Goal: Check status: Check status

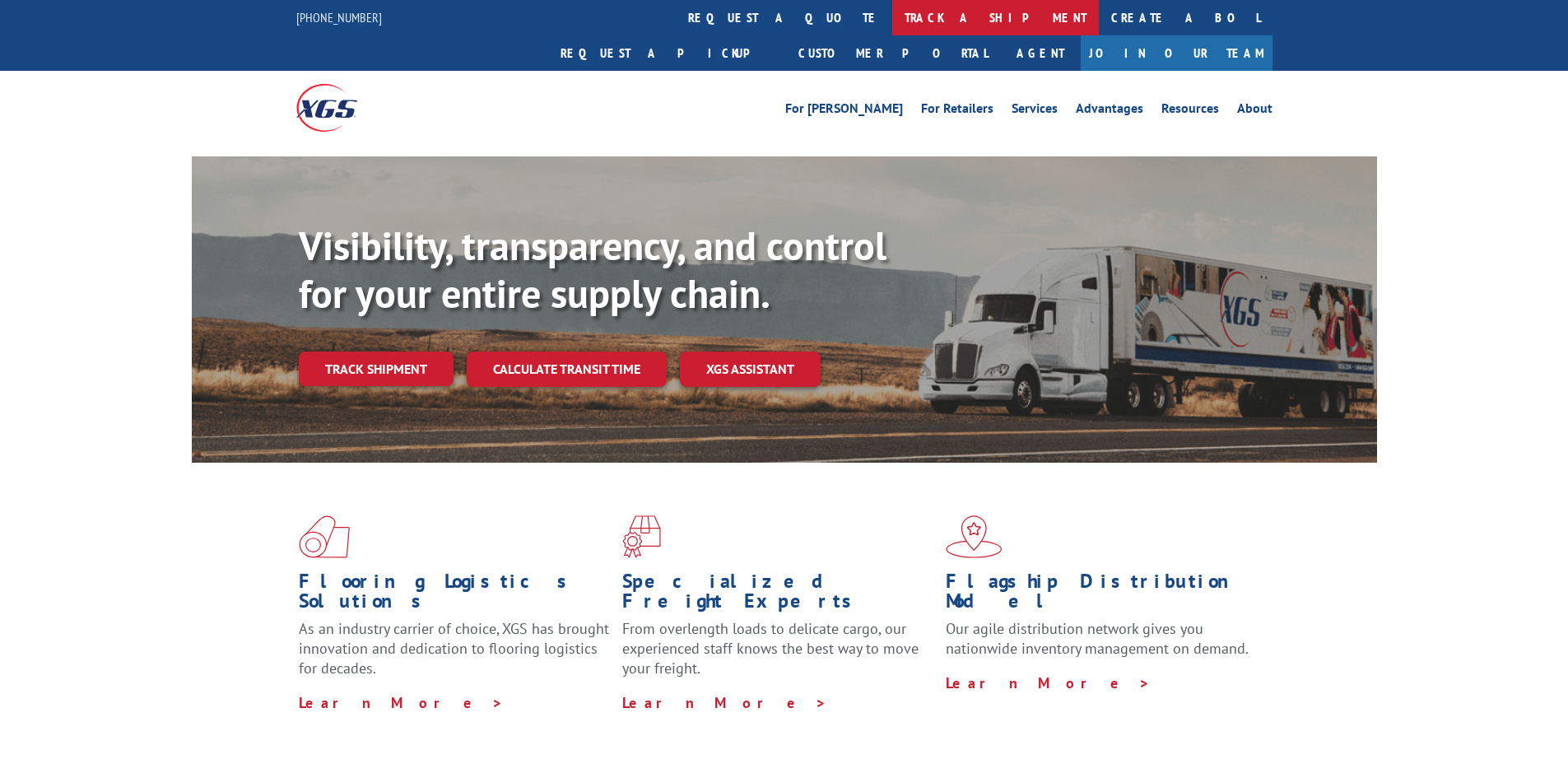
click at [892, 11] on link "track a shipment" at bounding box center [995, 17] width 207 height 35
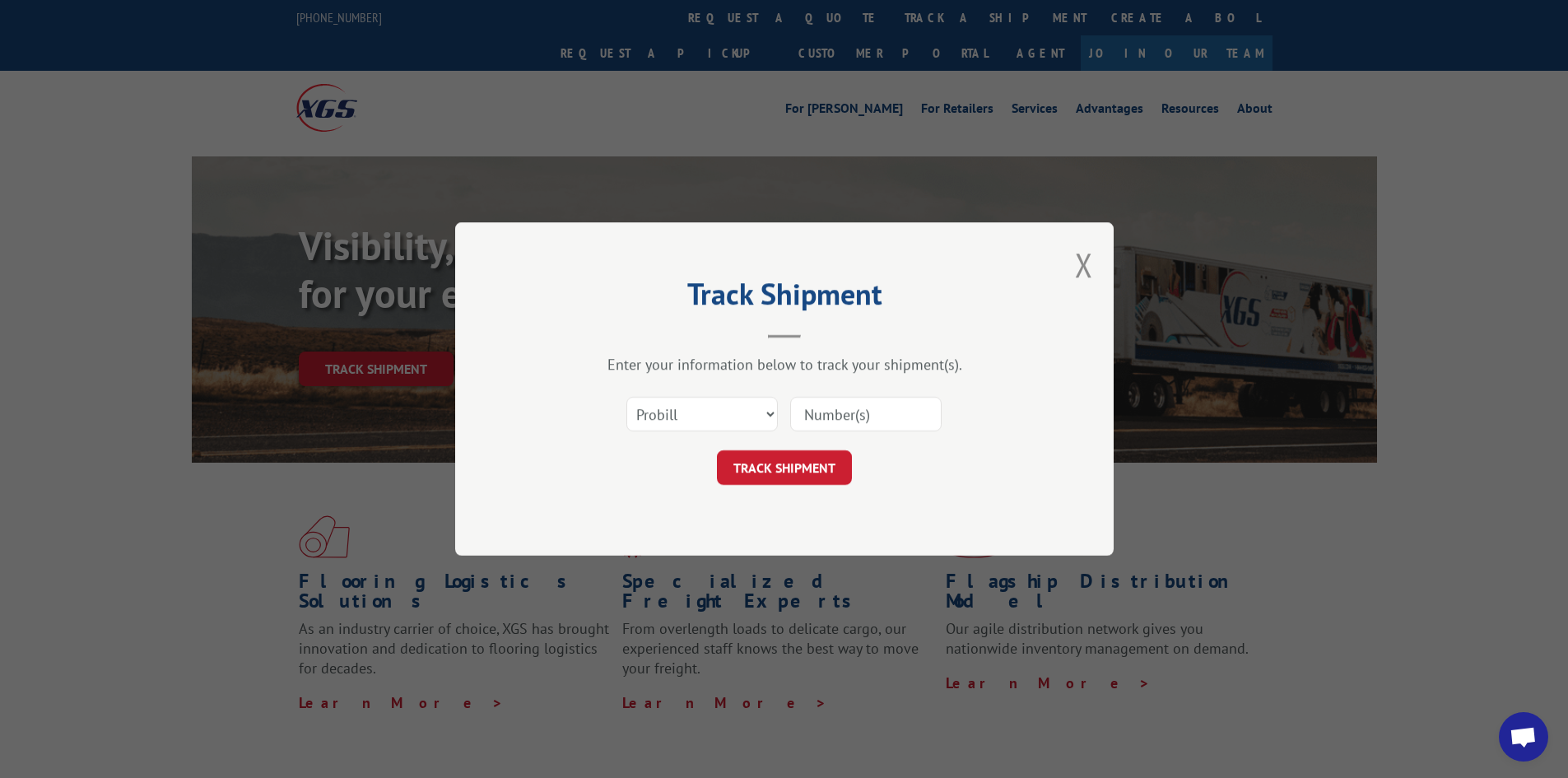
click at [686, 398] on div "Select category... Probill BOL PO" at bounding box center [702, 414] width 150 height 38
click at [684, 418] on select "Select category... Probill BOL PO" at bounding box center [702, 414] width 152 height 34
select select "bol"
click at [626, 397] on select "Select category... Probill BOL PO" at bounding box center [702, 414] width 152 height 34
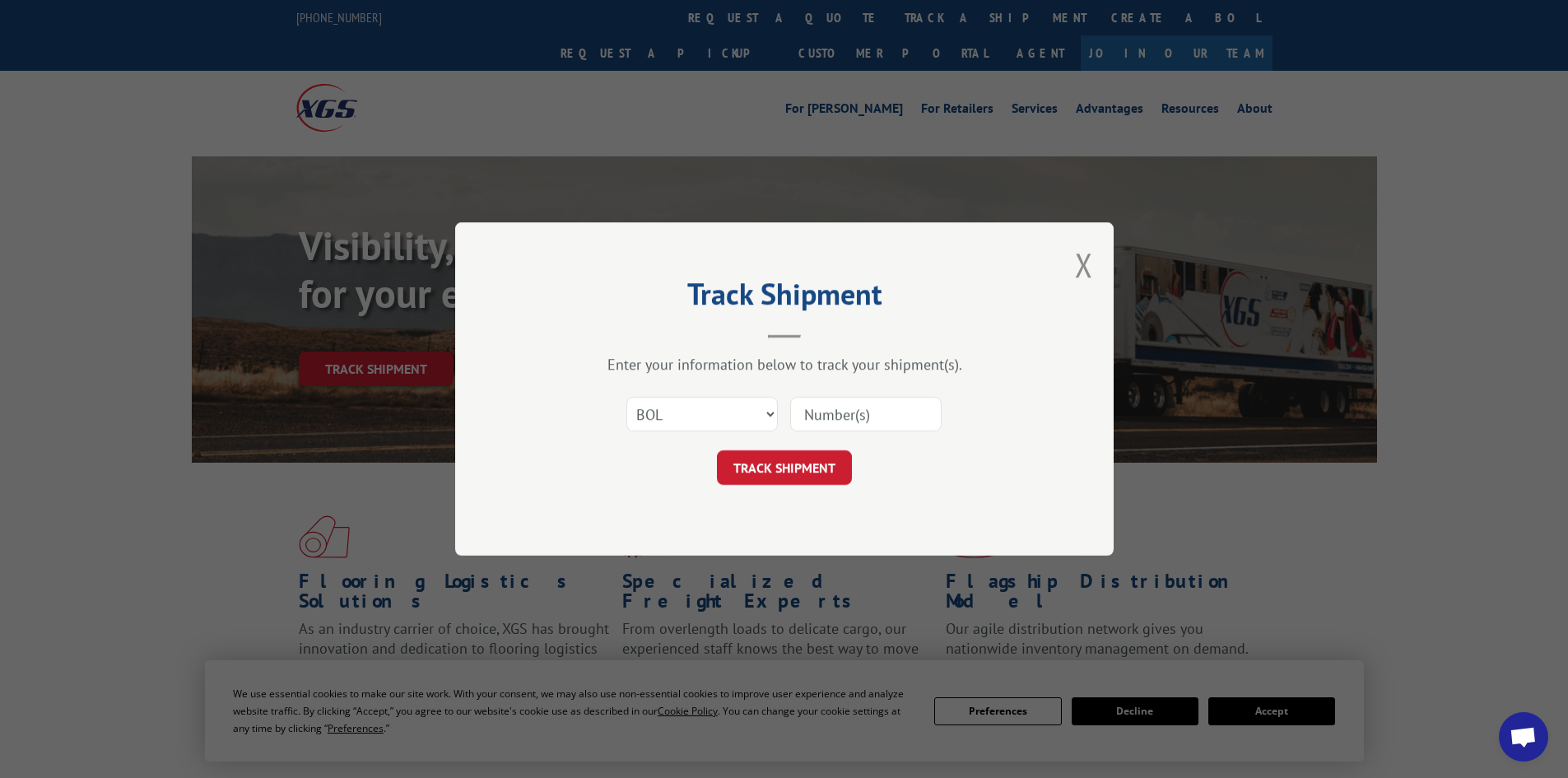
drag, startPoint x: 804, startPoint y: 421, endPoint x: 814, endPoint y: 416, distance: 11.2
click at [805, 421] on input at bounding box center [866, 414] width 152 height 34
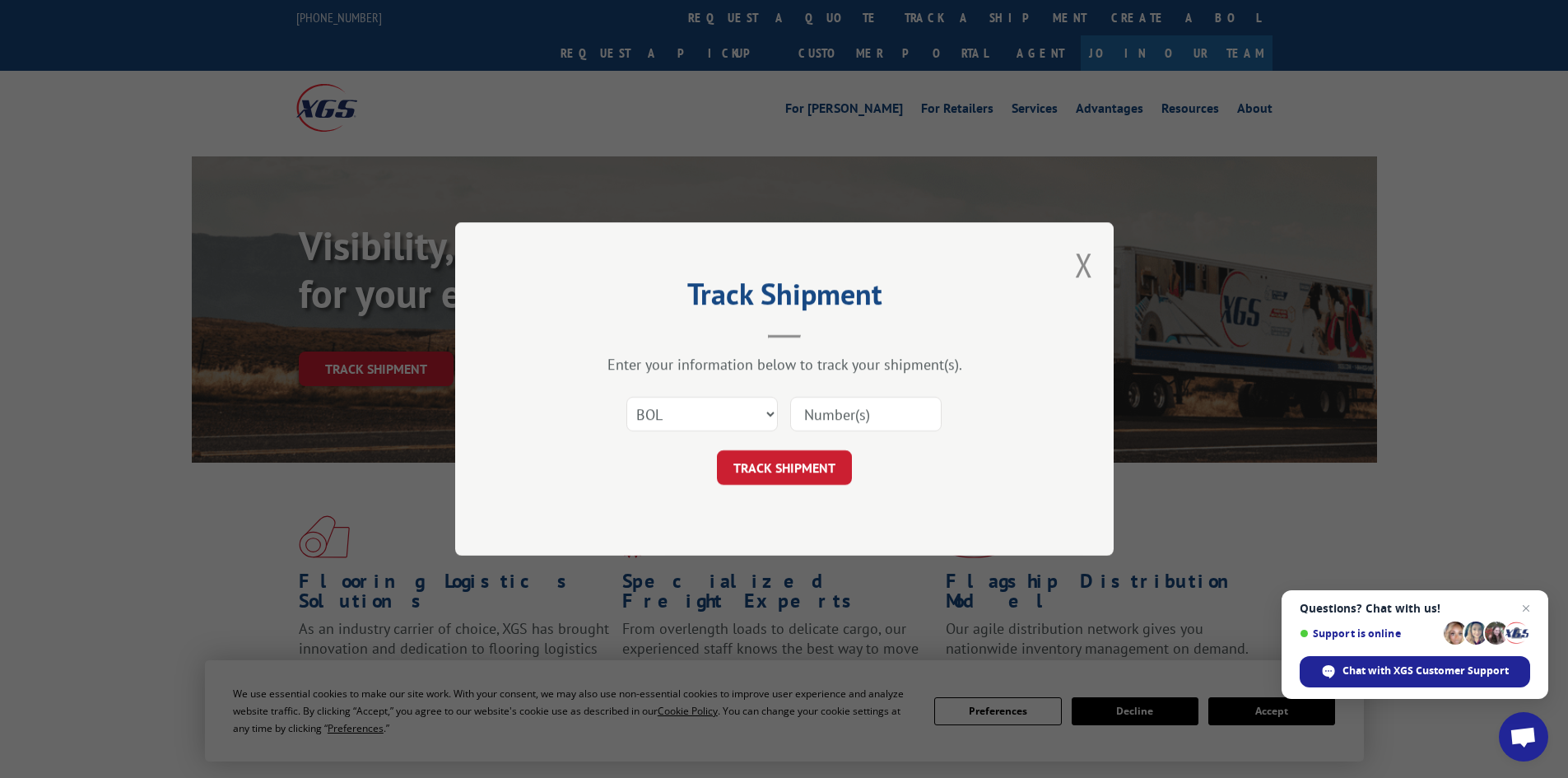
paste input "5523973"
type input "5523973"
click at [815, 460] on button "TRACK SHIPMENT" at bounding box center [784, 467] width 135 height 34
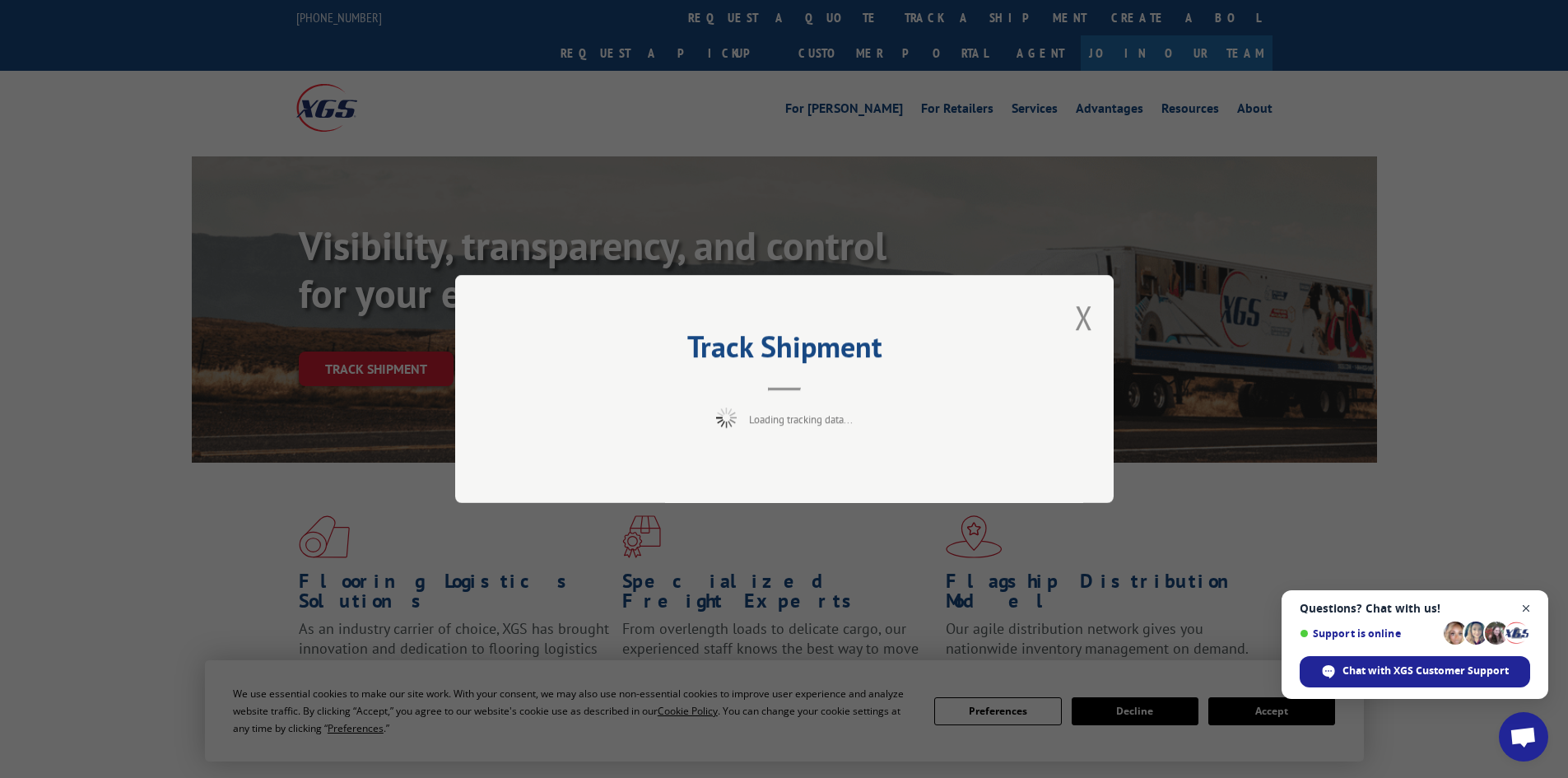
click at [1255, 602] on span "Close chat" at bounding box center [1526, 608] width 21 height 21
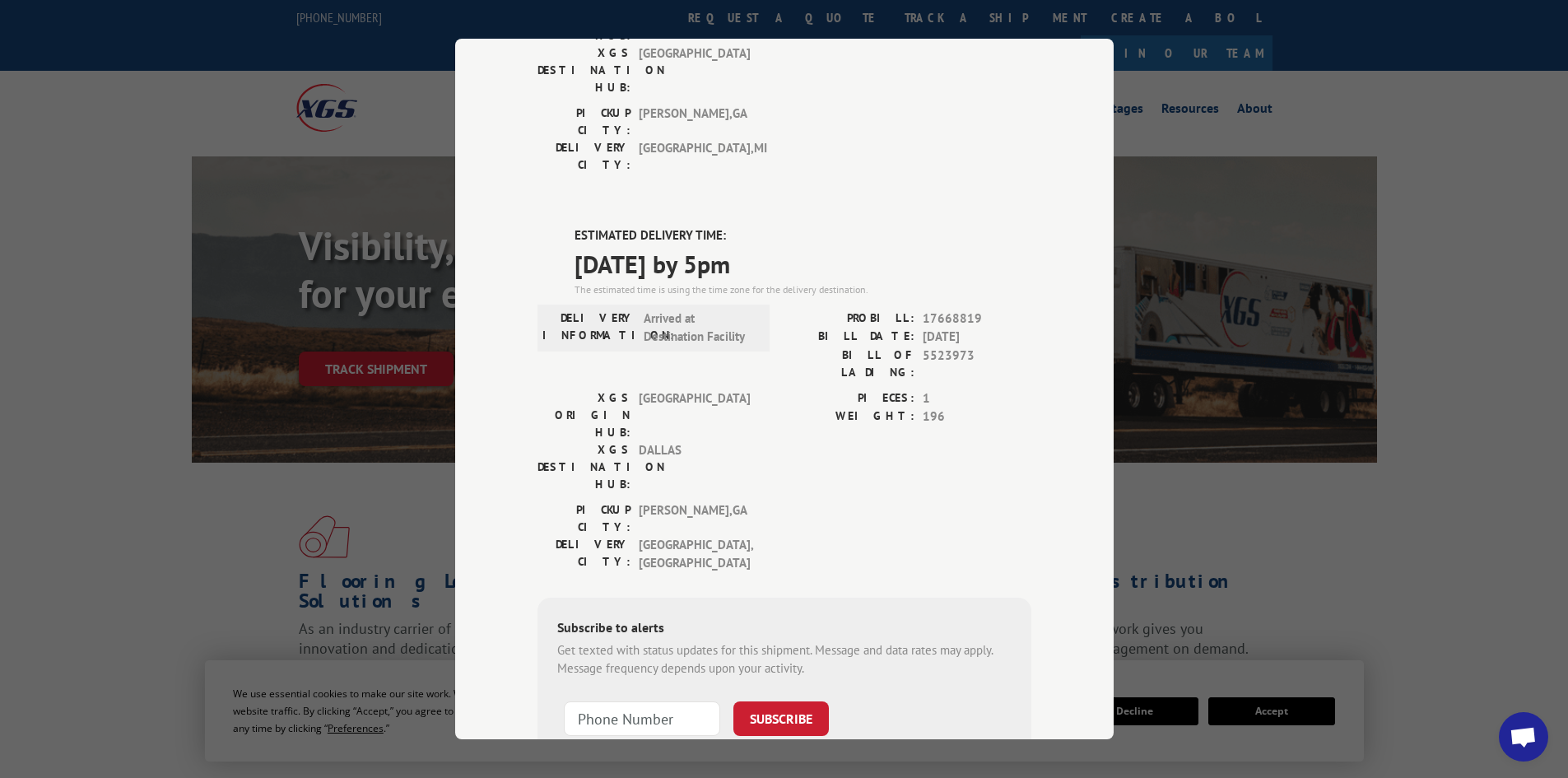
scroll to position [310, 0]
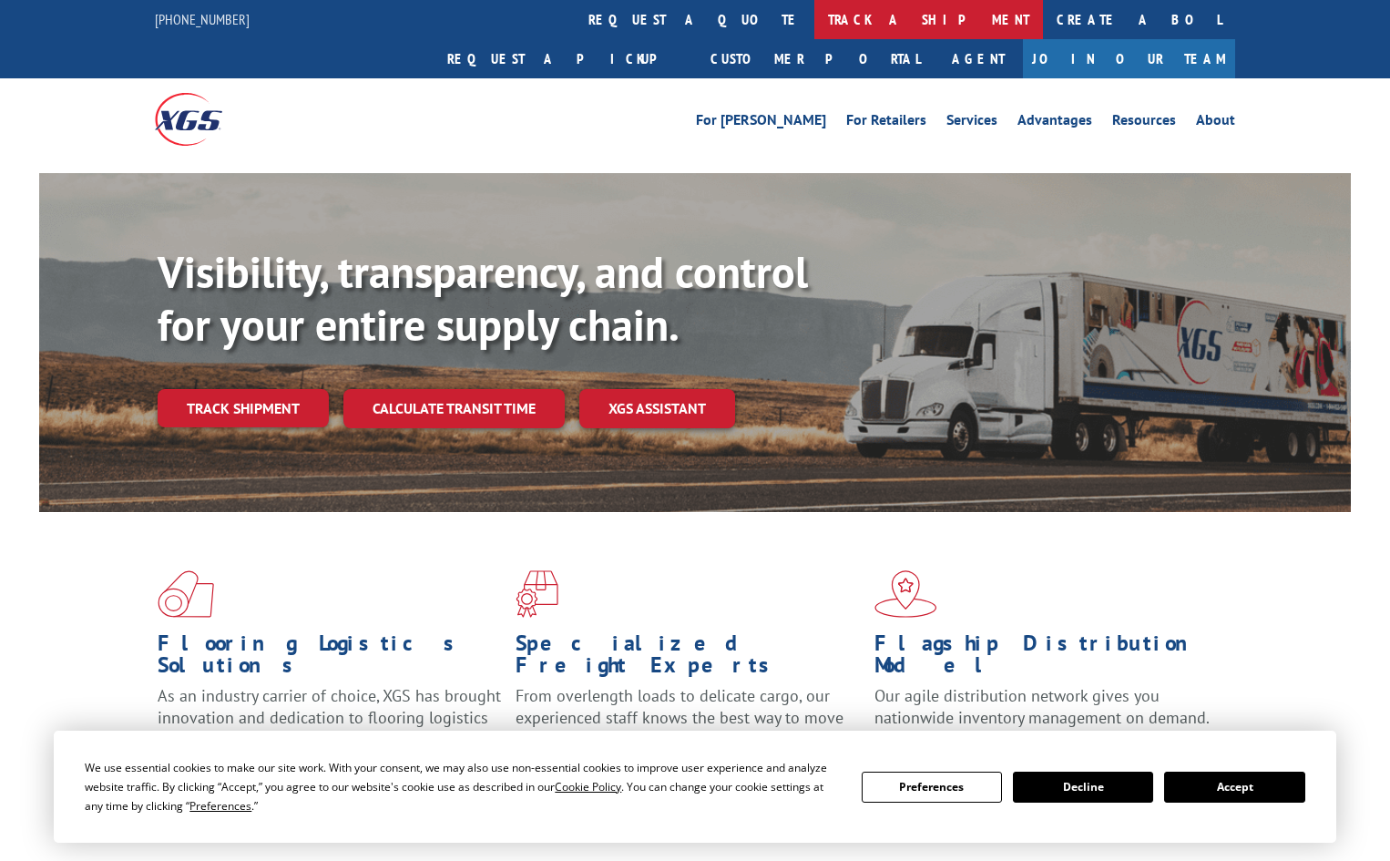
click at [814, 27] on link "track a shipment" at bounding box center [928, 19] width 229 height 39
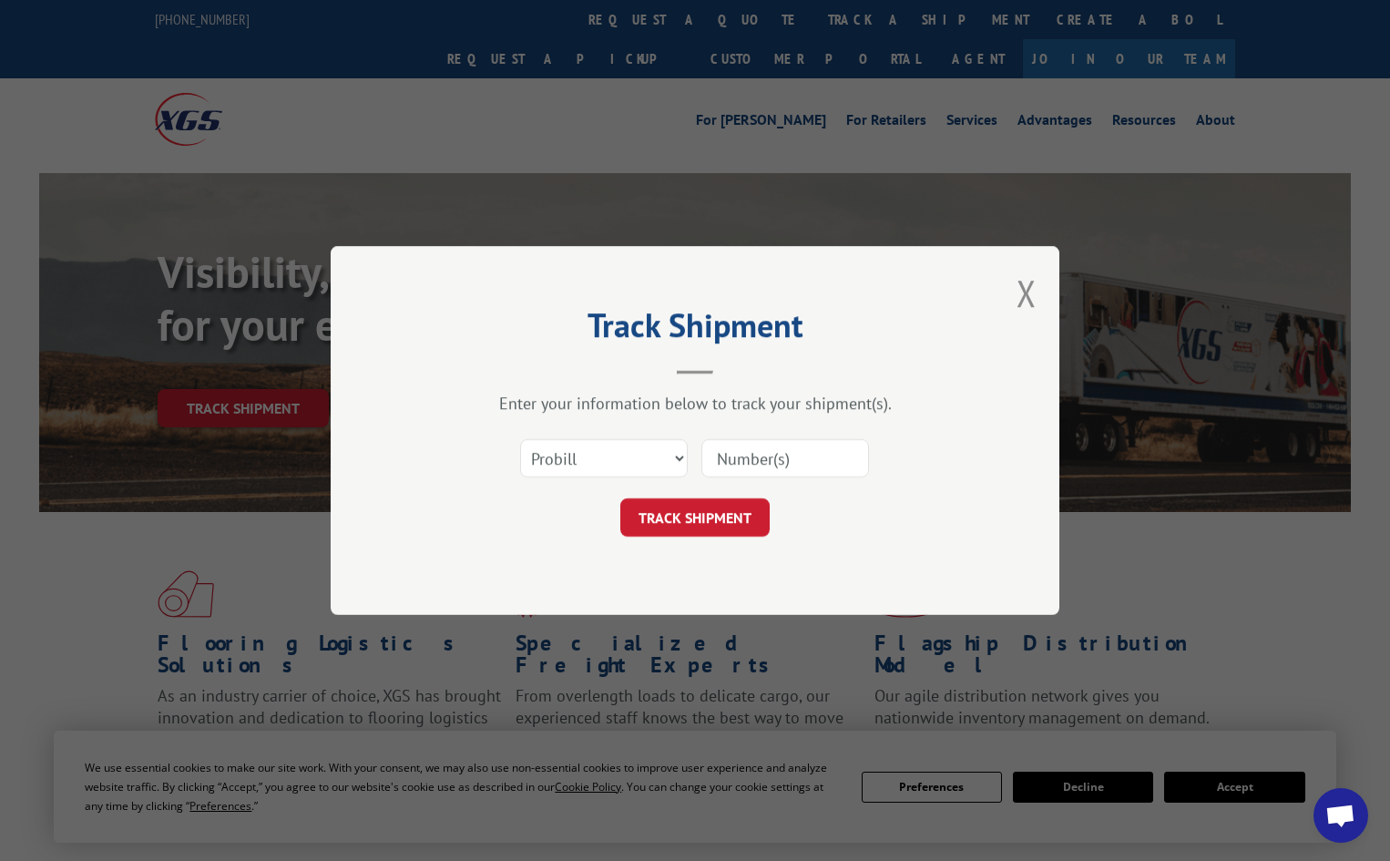
drag, startPoint x: 578, startPoint y: 479, endPoint x: 584, endPoint y: 458, distance: 21.7
click at [578, 476] on div "Select category... Probill BOL PO" at bounding box center [604, 458] width 166 height 42
click at [584, 457] on select "Select category... Probill BOL PO" at bounding box center [604, 458] width 168 height 38
select select "bol"
click at [520, 439] on select "Select category... Probill BOL PO" at bounding box center [604, 458] width 168 height 38
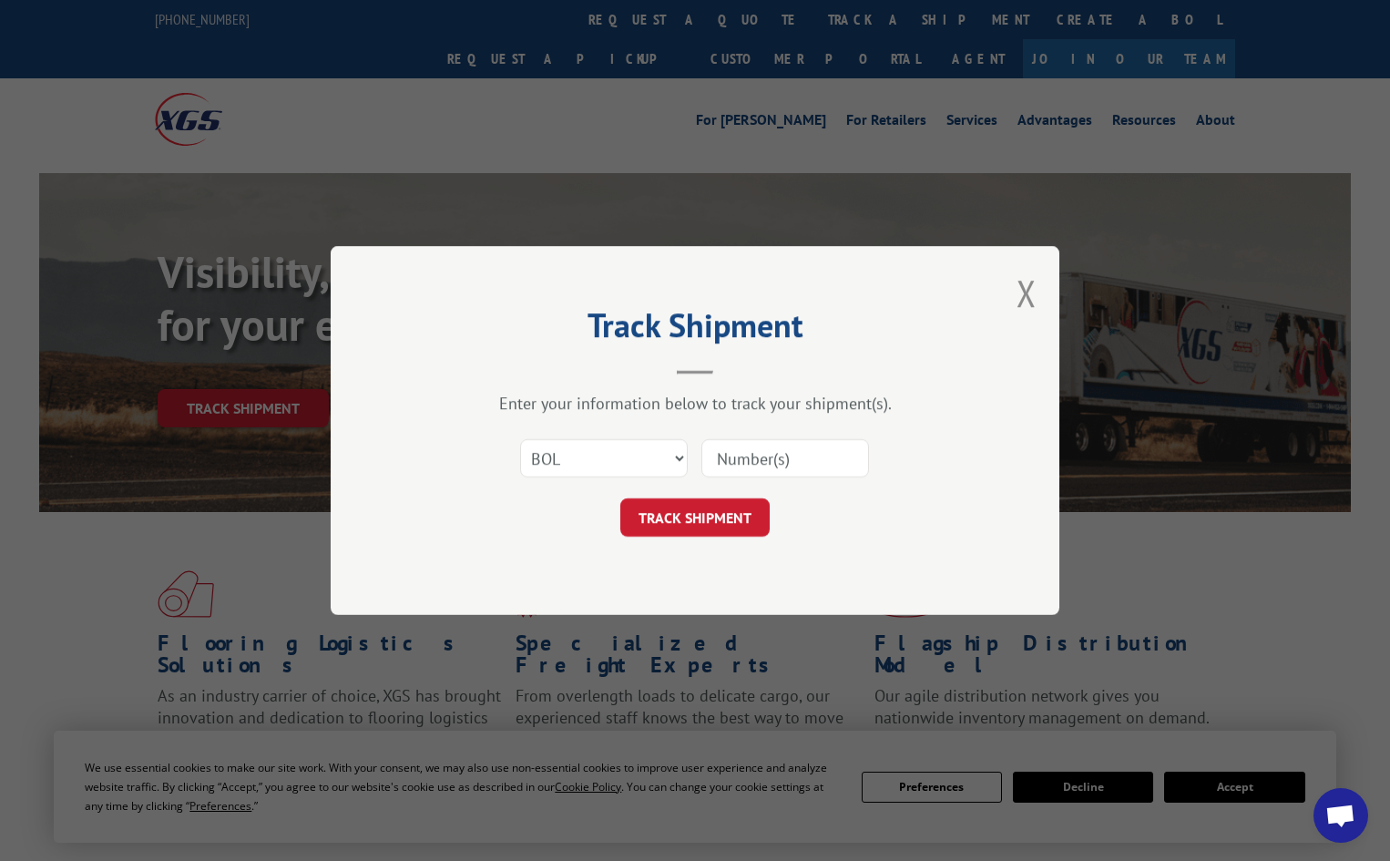
click at [759, 463] on input at bounding box center [785, 458] width 168 height 38
paste input "7048694"
type input "7048694"
click at [701, 510] on button "TRACK SHIPMENT" at bounding box center [694, 517] width 149 height 38
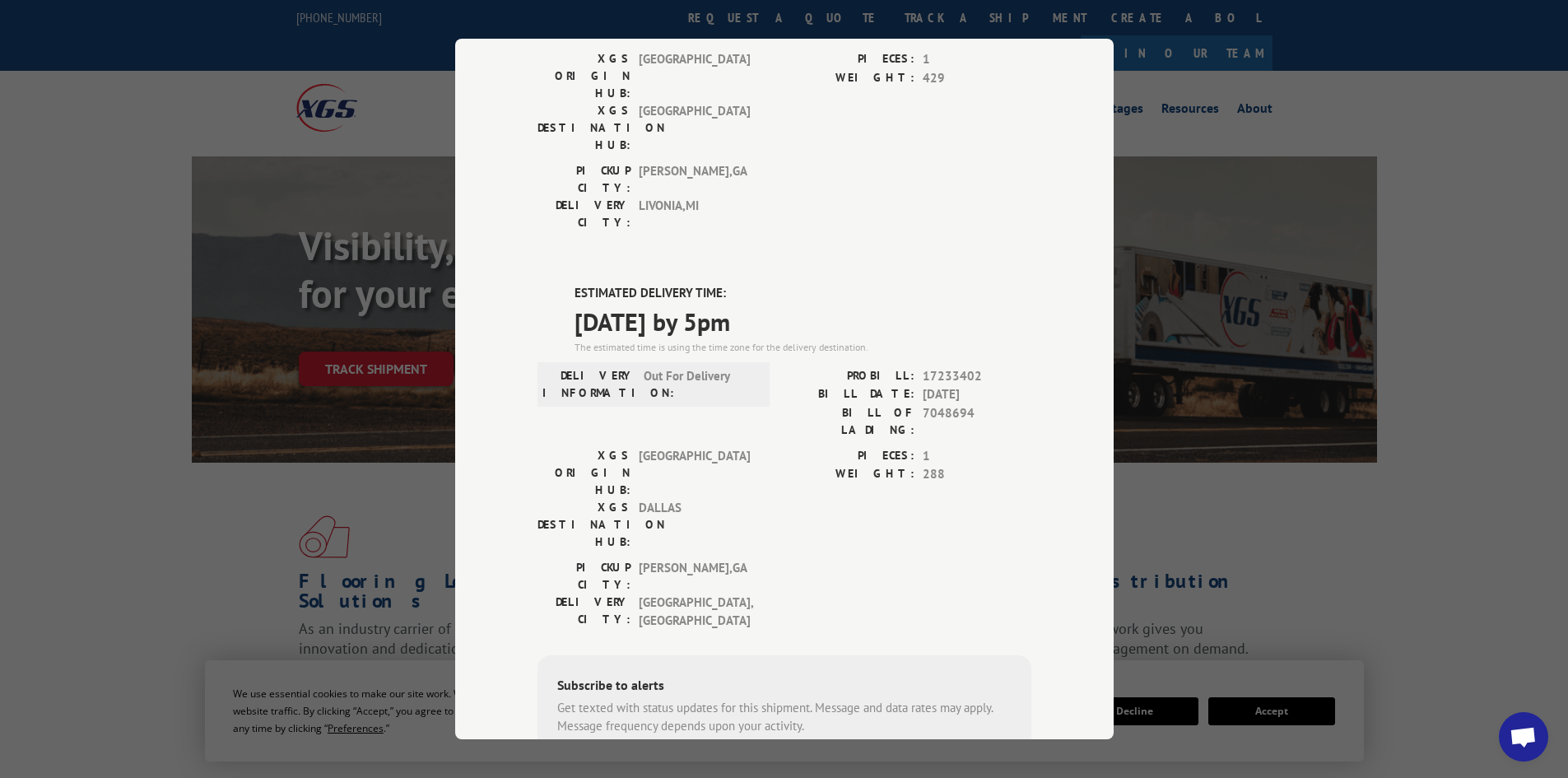
scroll to position [305, 0]
